Goal: Transaction & Acquisition: Purchase product/service

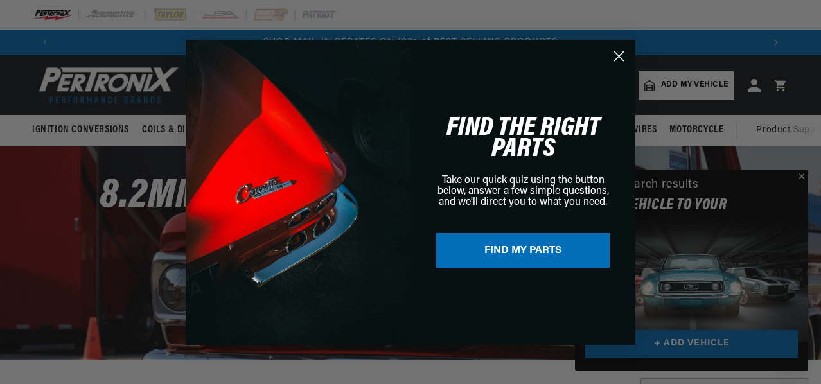
scroll to position [0, 707]
click at [804, 174] on div "Close dialog FIND THE RIGHT PARTS Take our quick quiz using the button below, a…" at bounding box center [411, 192] width 823 height 384
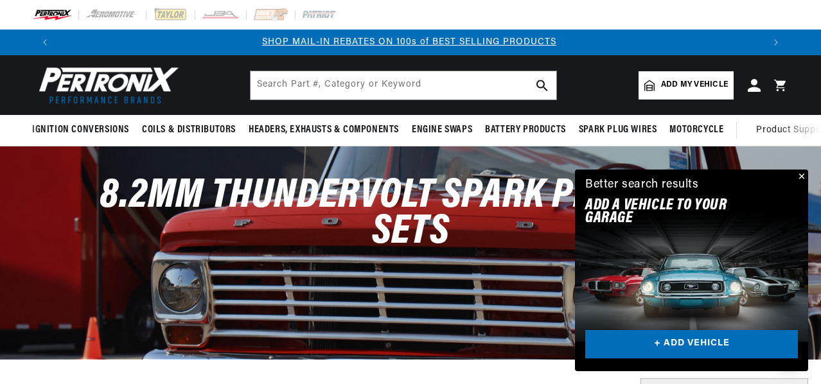
scroll to position [0, 706]
click at [801, 178] on button "Close" at bounding box center [800, 177] width 15 height 15
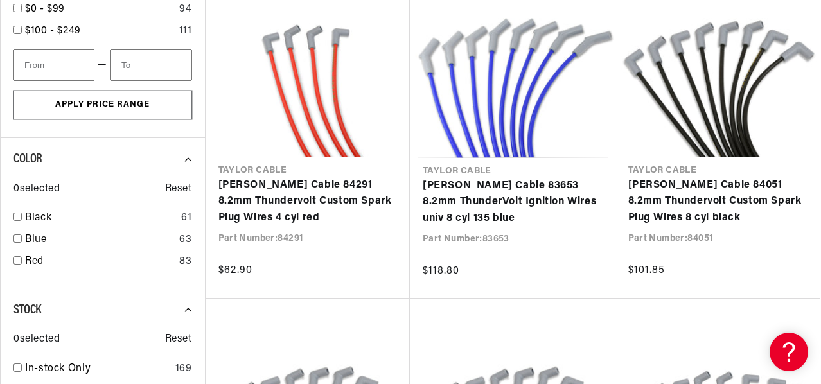
scroll to position [900, 0]
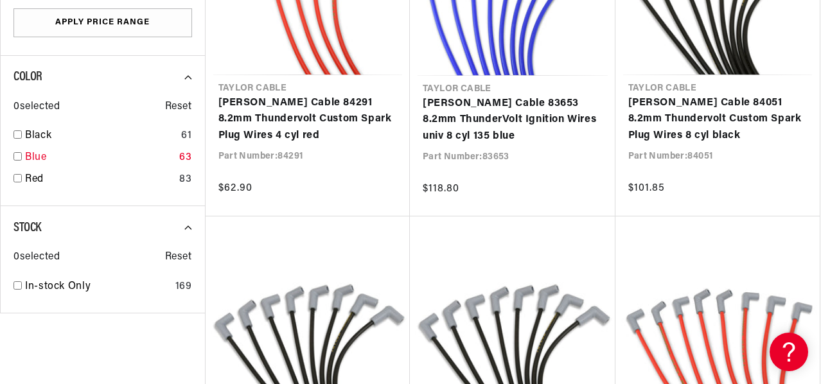
click at [14, 155] on input "checkbox" at bounding box center [17, 156] width 8 height 8
checkbox input "true"
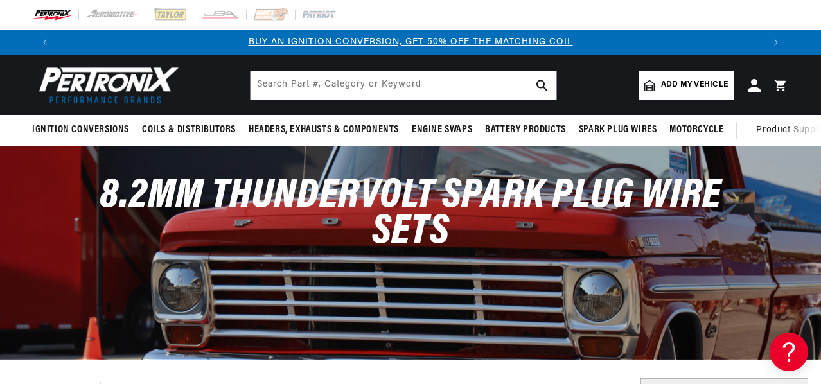
click at [679, 84] on span "Add my vehicle" at bounding box center [694, 85] width 67 height 12
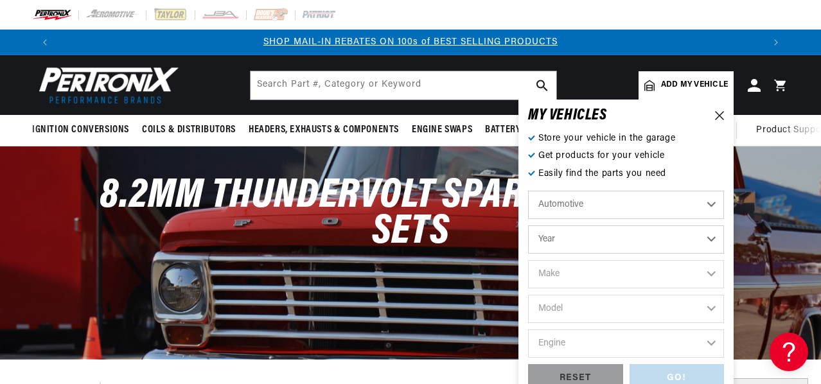
click at [591, 236] on select "Year 2022 2021 2020 2019 2018 2017 2016 2015 2014 2013 2012 2011 2010 2009 2008…" at bounding box center [626, 240] width 196 height 28
select select "2010"
click at [528, 226] on select "Year 2022 2021 2020 2019 2018 2017 2016 2015 2014 2013 2012 2011 2010 2009 2008…" at bounding box center [626, 240] width 196 height 28
select select "2010"
click at [586, 278] on select "Make Cadillac Chevrolet Chrysler Dodge Ford GMC INFINITI Jeep Lincoln Mercury N…" at bounding box center [626, 274] width 196 height 28
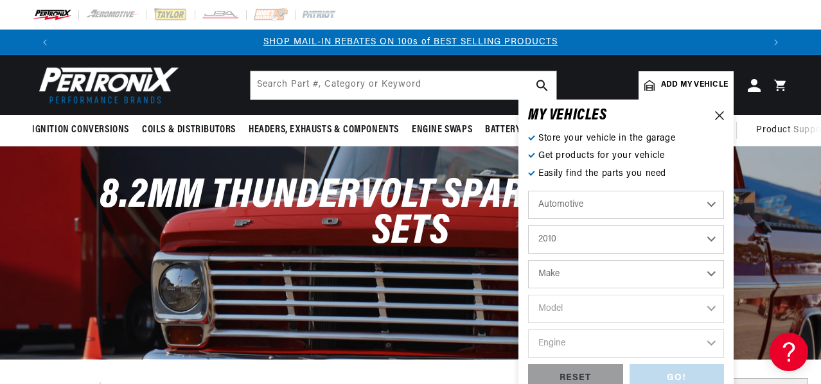
select select "Chevrolet"
click at [528, 260] on select "Make Cadillac Chevrolet Chrysler Dodge Ford GMC INFINITI Jeep Lincoln Mercury N…" at bounding box center [626, 274] width 196 height 28
select select "Chevrolet"
click at [559, 308] on select "Model Avalanche Camaro Colorado Corvette Express 1500 Express 2500 Express 3500…" at bounding box center [626, 309] width 196 height 28
select select "Corvette"
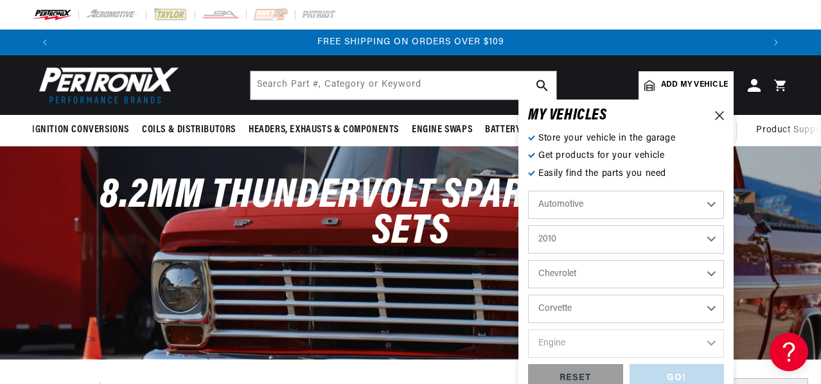
click at [528, 295] on select "Model Avalanche Camaro Colorado Corvette Express 1500 Express 2500 Express 3500…" at bounding box center [626, 309] width 196 height 28
select select "Corvette"
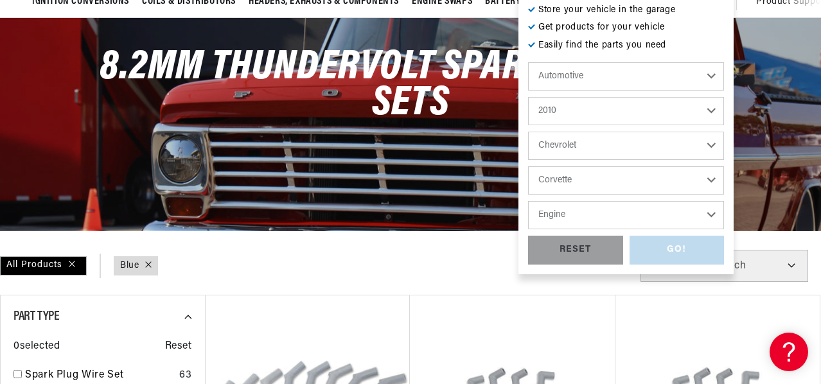
click at [580, 213] on select "Engine 6.2L 7.0L" at bounding box center [626, 215] width 196 height 28
select select "6.2L"
click at [528, 201] on select "Engine 6.2L 7.0L" at bounding box center [626, 215] width 196 height 28
select select "6.2L"
click at [671, 249] on div "GO!" at bounding box center [677, 250] width 95 height 29
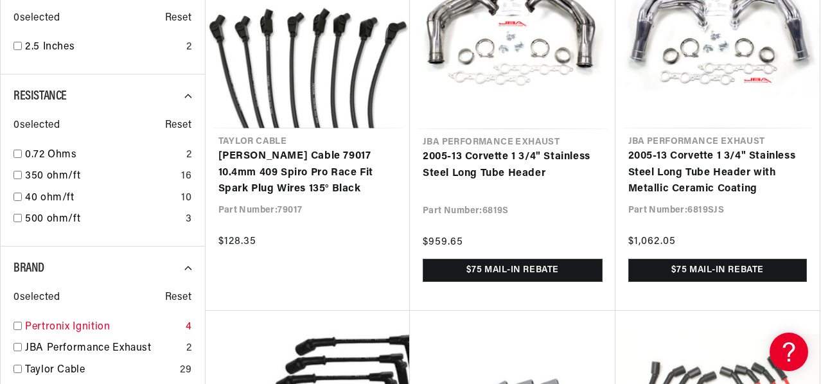
scroll to position [1157, 0]
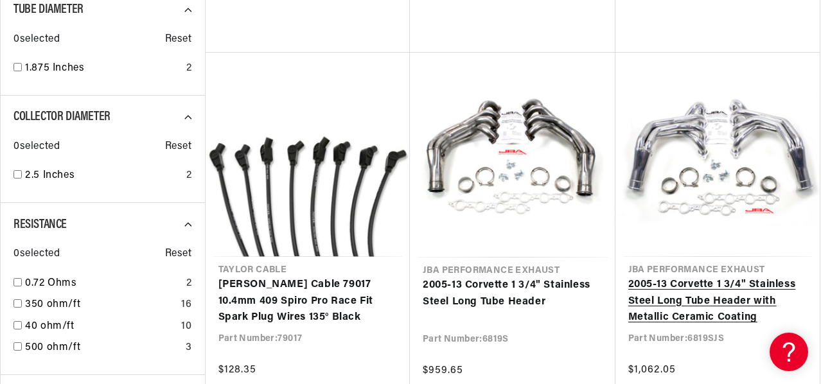
scroll to position [0, 1]
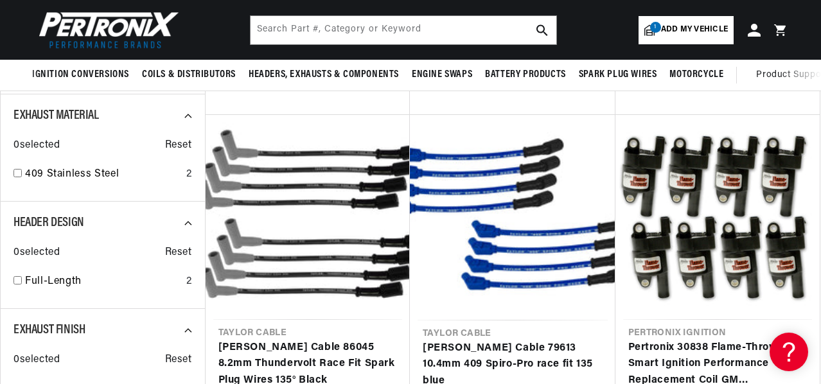
scroll to position [257, 0]
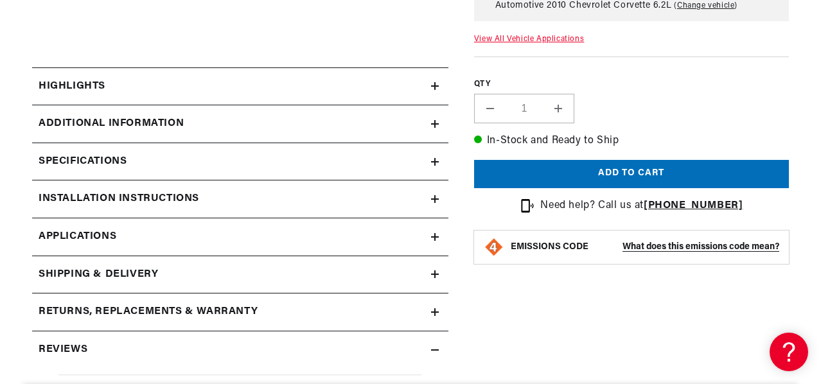
scroll to position [514, 0]
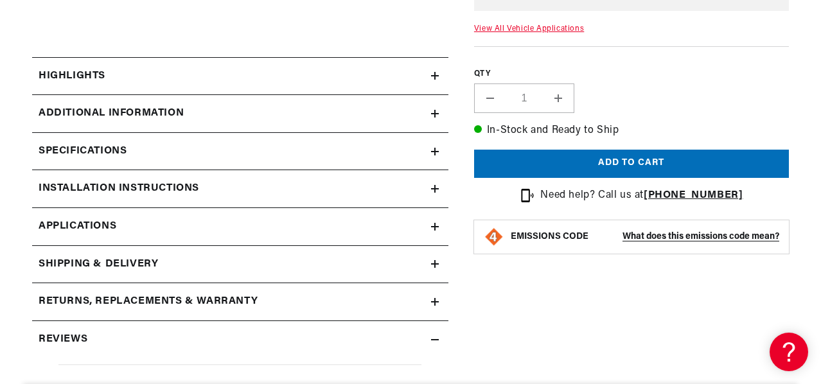
click at [116, 134] on summary "Specifications" at bounding box center [240, 151] width 416 height 37
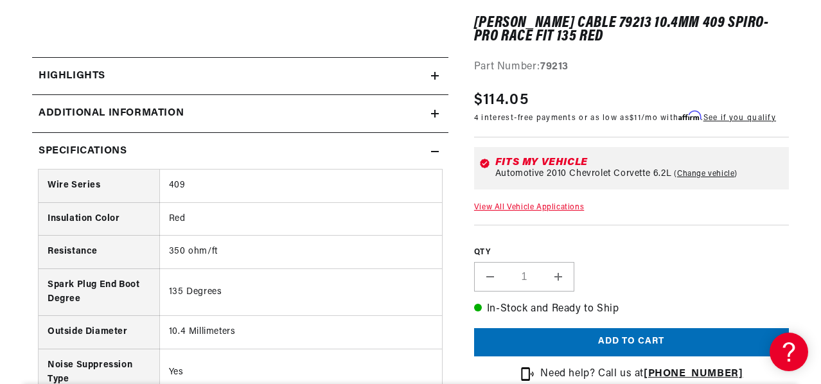
click at [58, 144] on h2 "Specifications" at bounding box center [83, 151] width 88 height 17
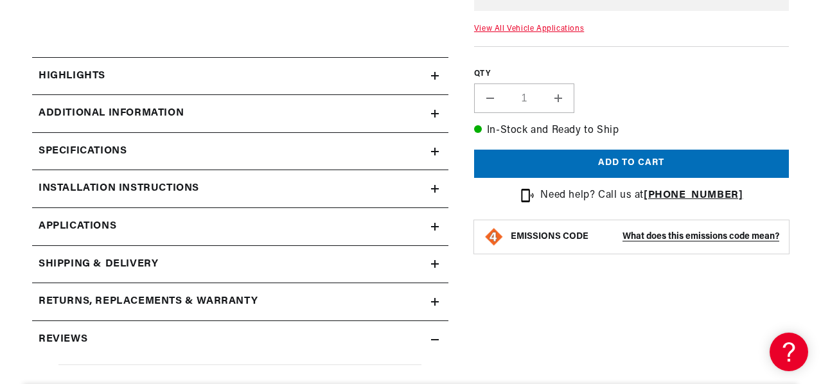
scroll to position [0, 0]
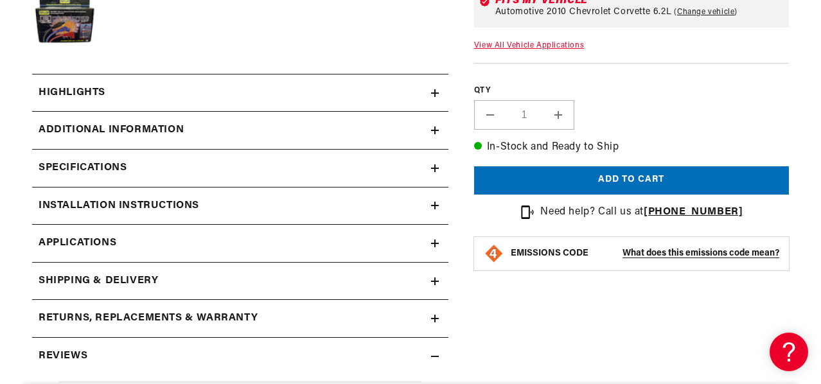
scroll to position [578, 0]
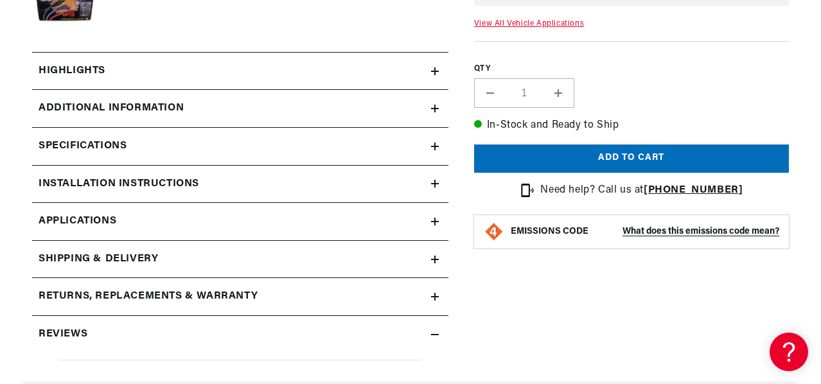
click at [113, 138] on h2 "Specifications" at bounding box center [83, 146] width 88 height 17
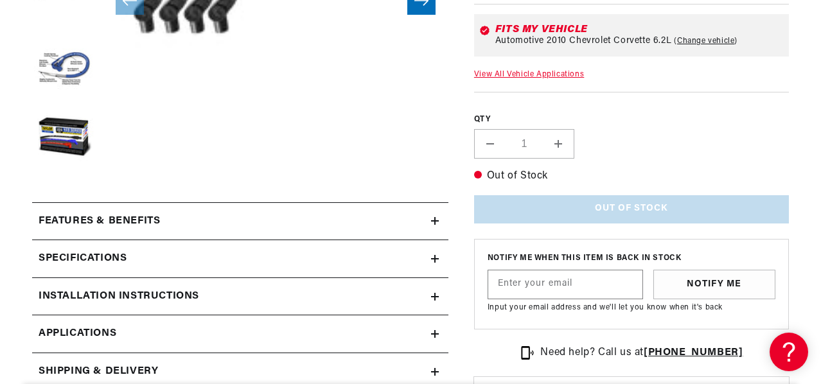
scroll to position [514, 0]
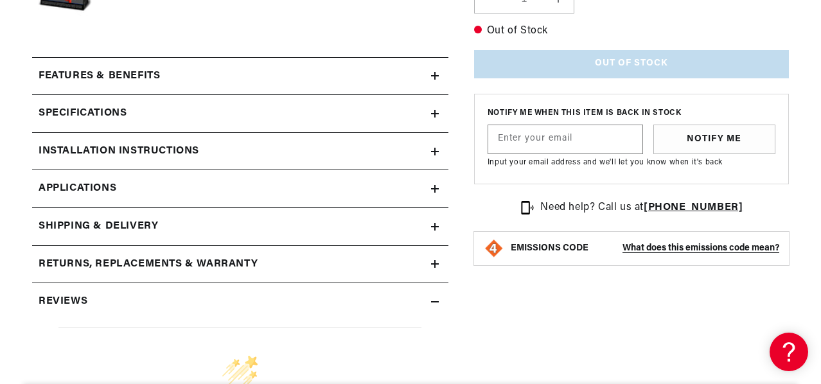
click at [91, 110] on h2 "Specifications" at bounding box center [83, 113] width 88 height 17
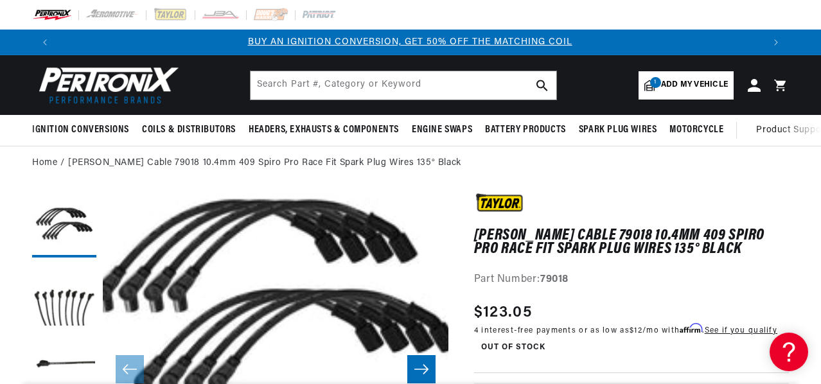
scroll to position [0, 0]
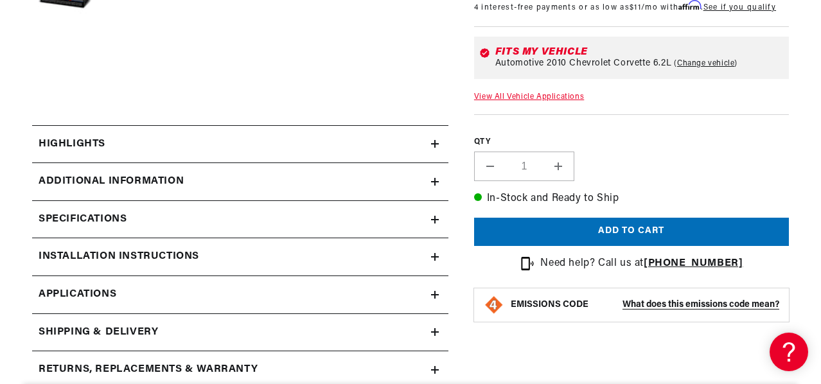
scroll to position [450, 0]
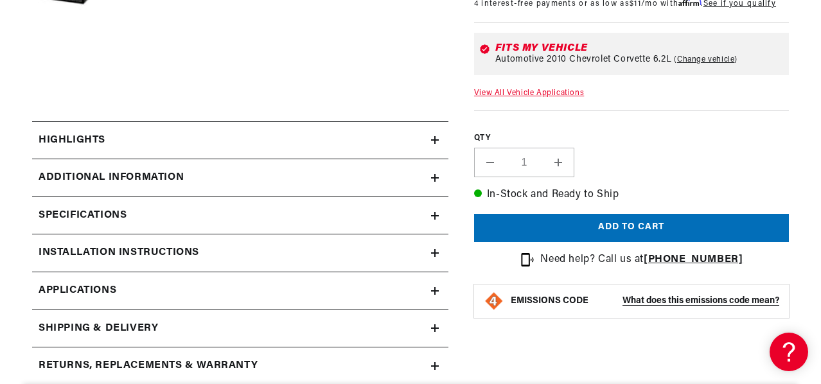
click at [105, 211] on h2 "Specifications" at bounding box center [83, 216] width 88 height 17
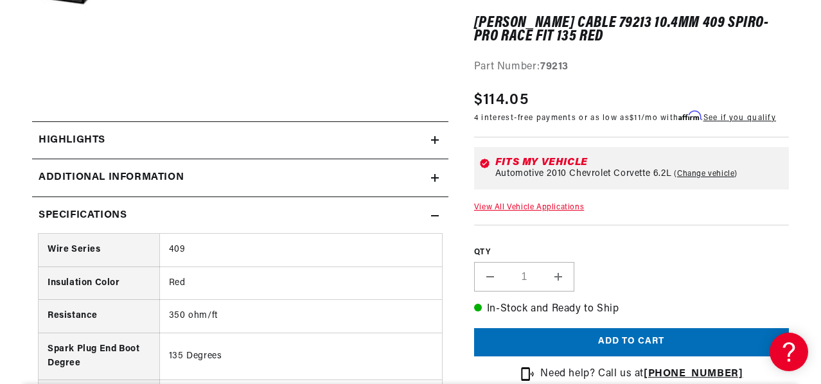
scroll to position [0, 706]
click at [78, 217] on h2 "Specifications" at bounding box center [83, 216] width 88 height 17
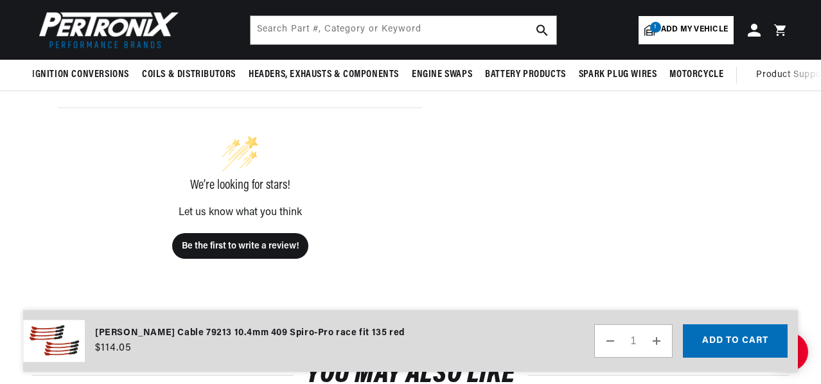
scroll to position [0, 1411]
